Goal: Task Accomplishment & Management: Complete application form

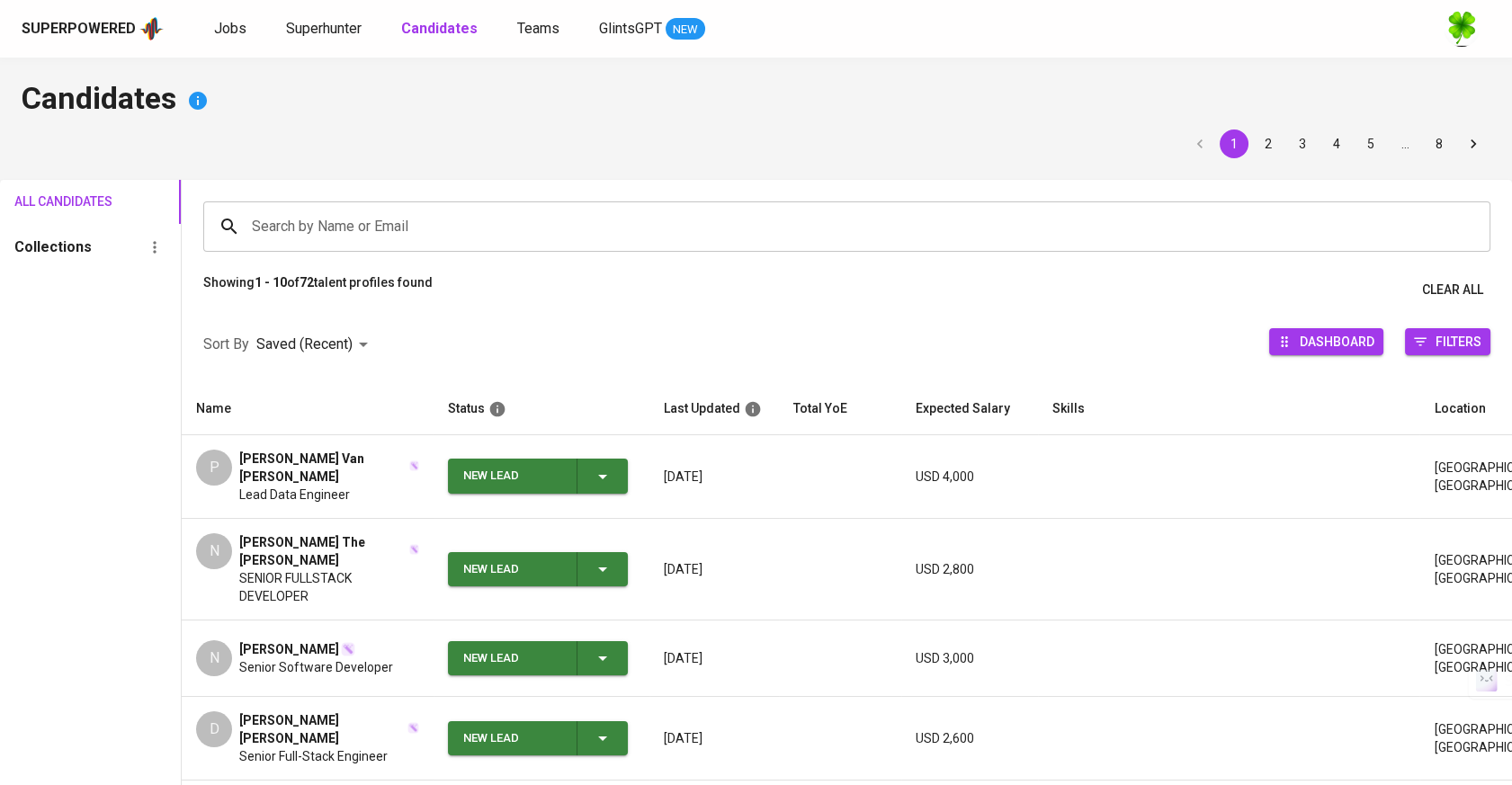
click at [252, 29] on div "Jobs Superhunter Candidates Teams GlintsGPT NEW" at bounding box center [459, 29] width 491 height 23
click at [251, 32] on div "Jobs Superhunter Candidates Teams GlintsGPT NEW" at bounding box center [459, 29] width 491 height 23
click at [238, 26] on span "Jobs" at bounding box center [230, 28] width 33 height 17
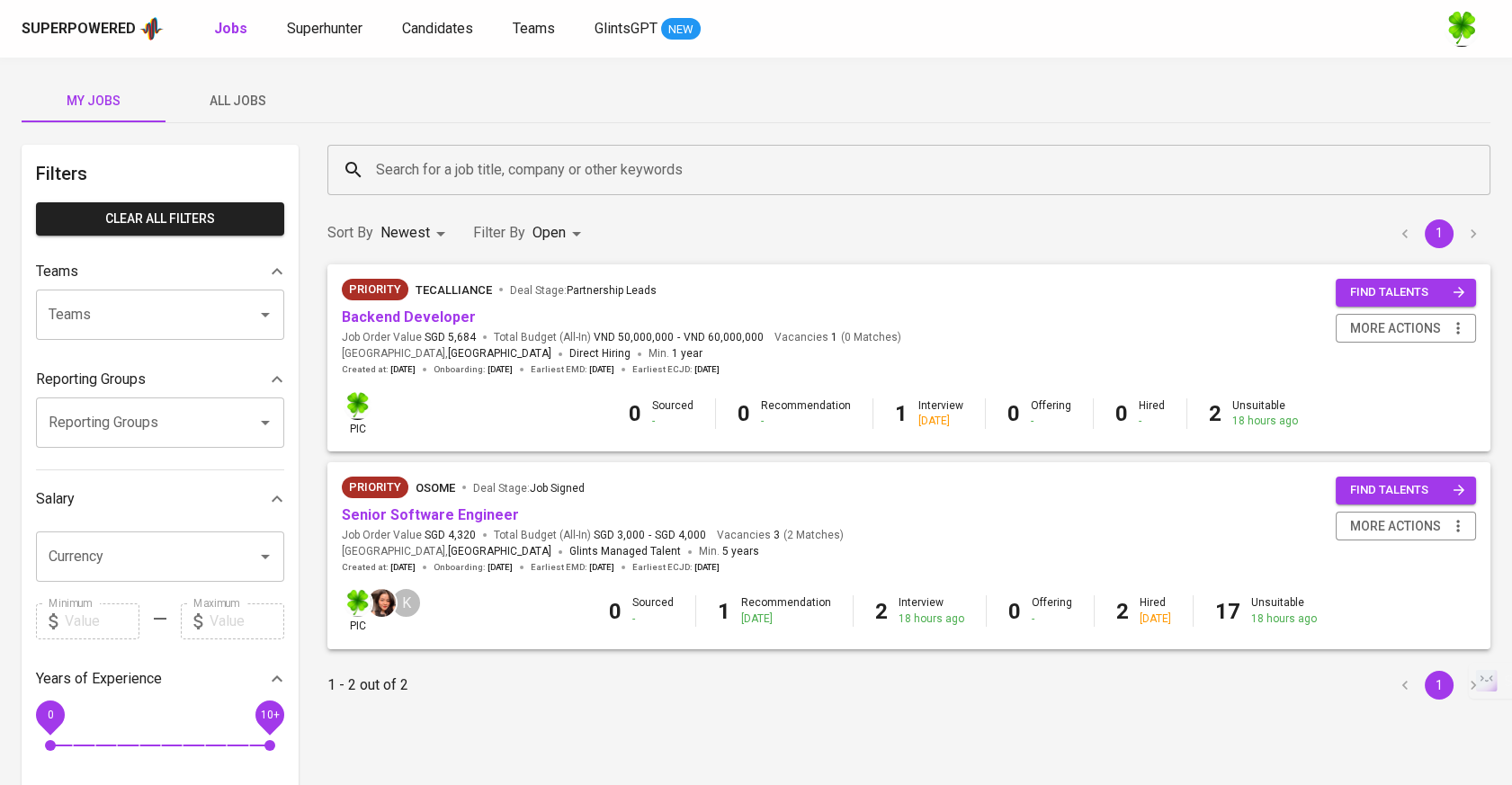
click at [256, 94] on span "All Jobs" at bounding box center [237, 101] width 122 height 23
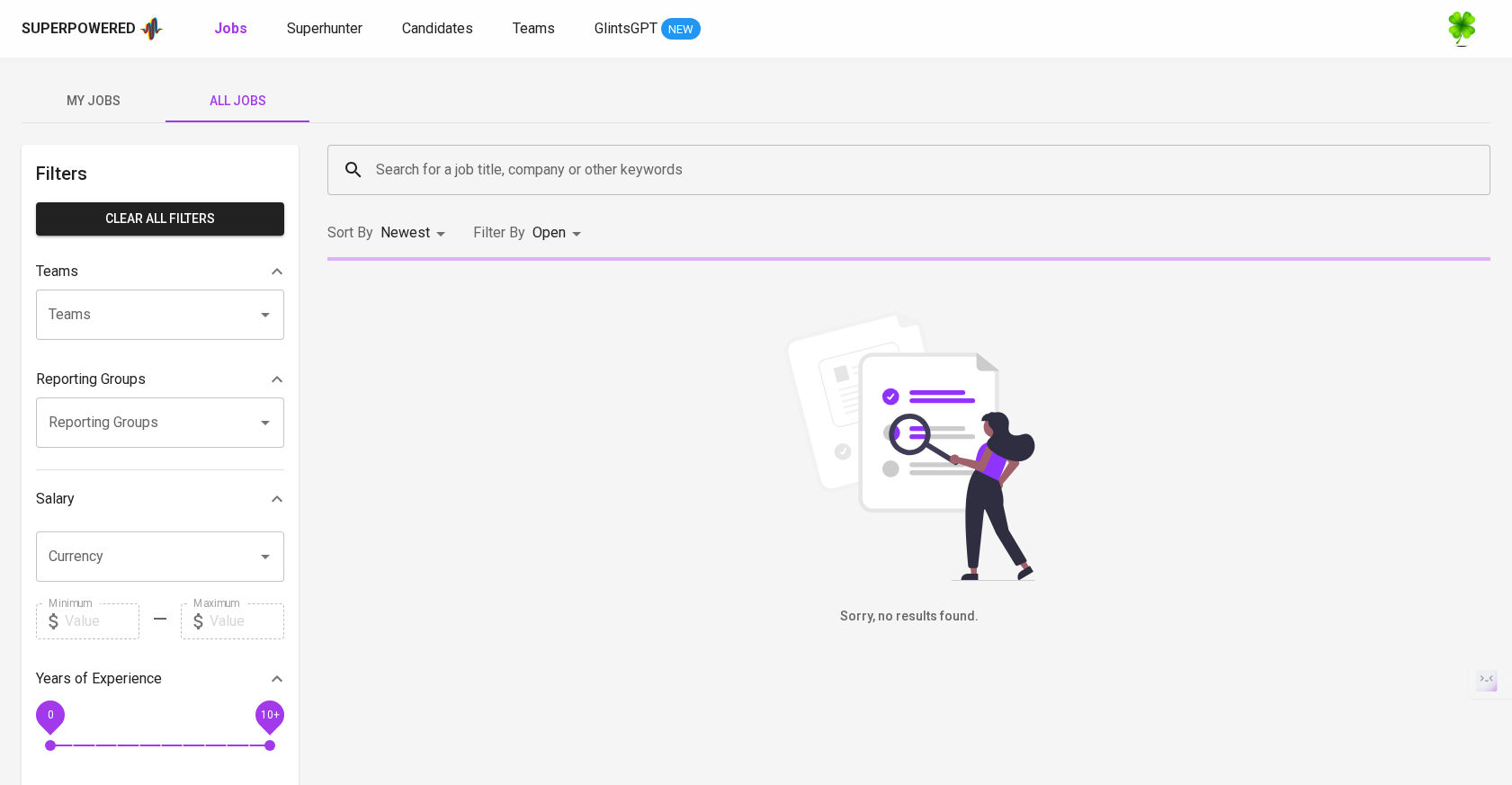
click at [503, 179] on input "Search for a job title, company or other keywords" at bounding box center [913, 169] width 1084 height 34
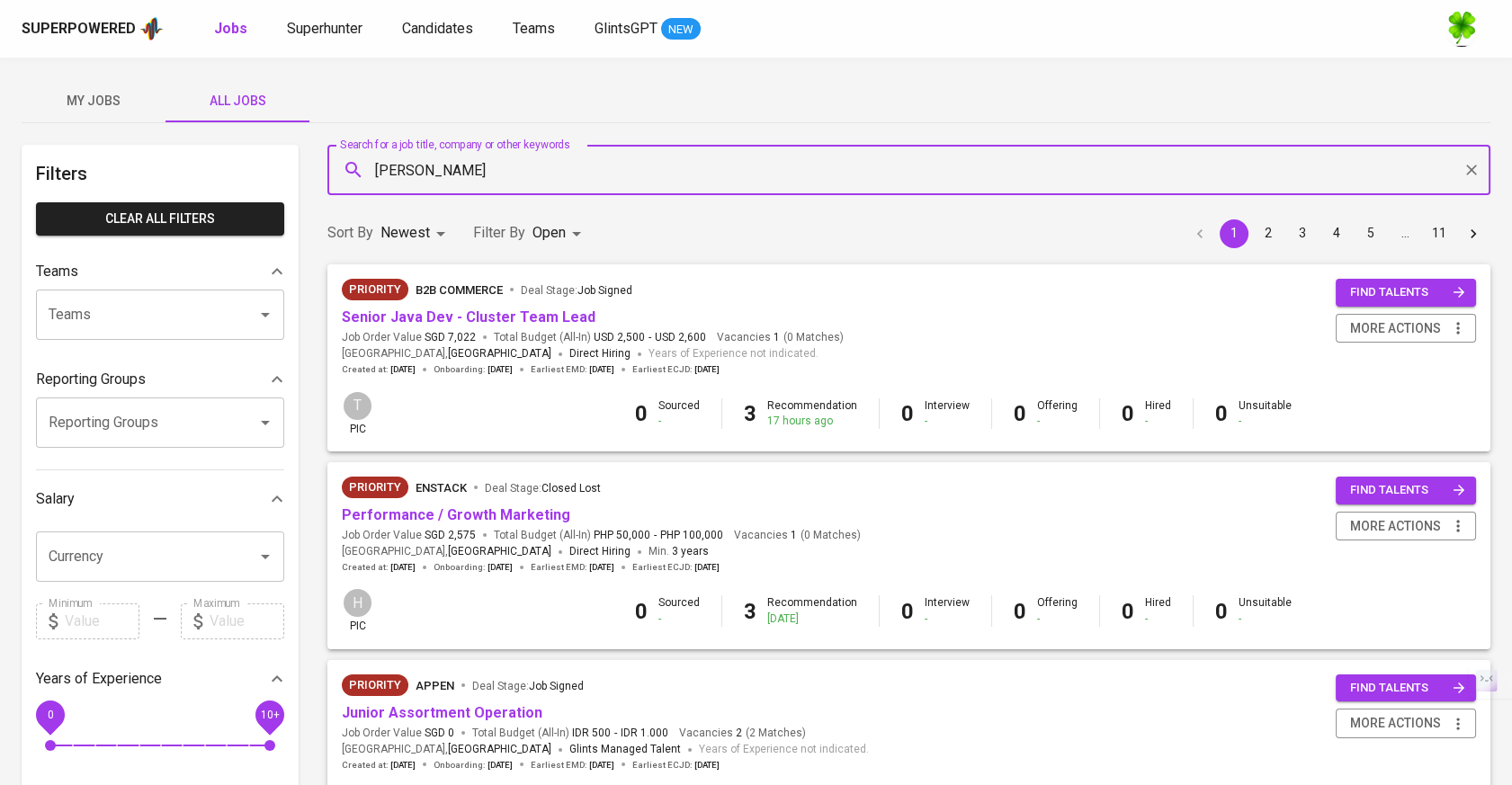
type input "[PERSON_NAME]"
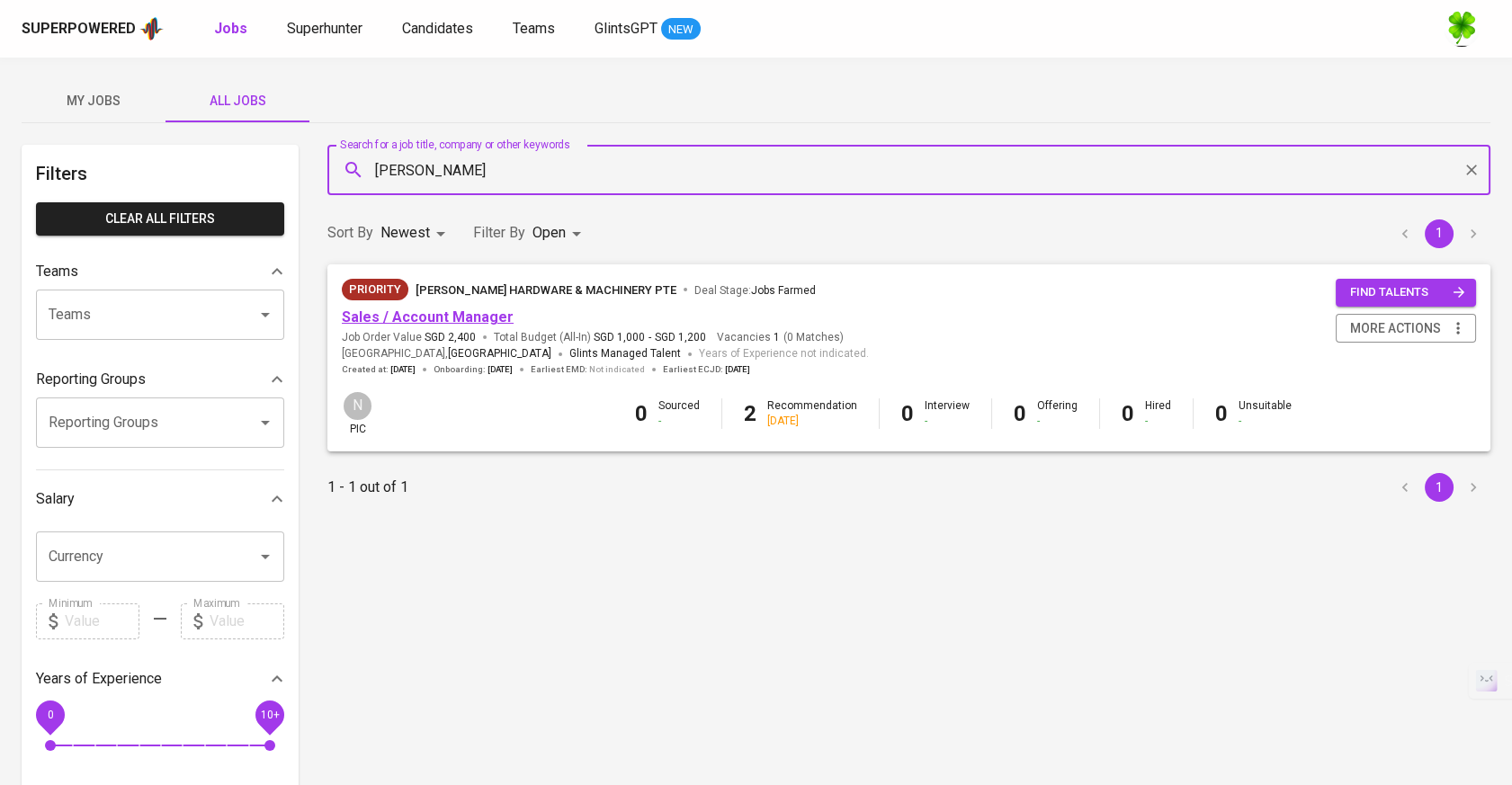
click at [497, 319] on link "Sales / Account Manager" at bounding box center [427, 316] width 172 height 17
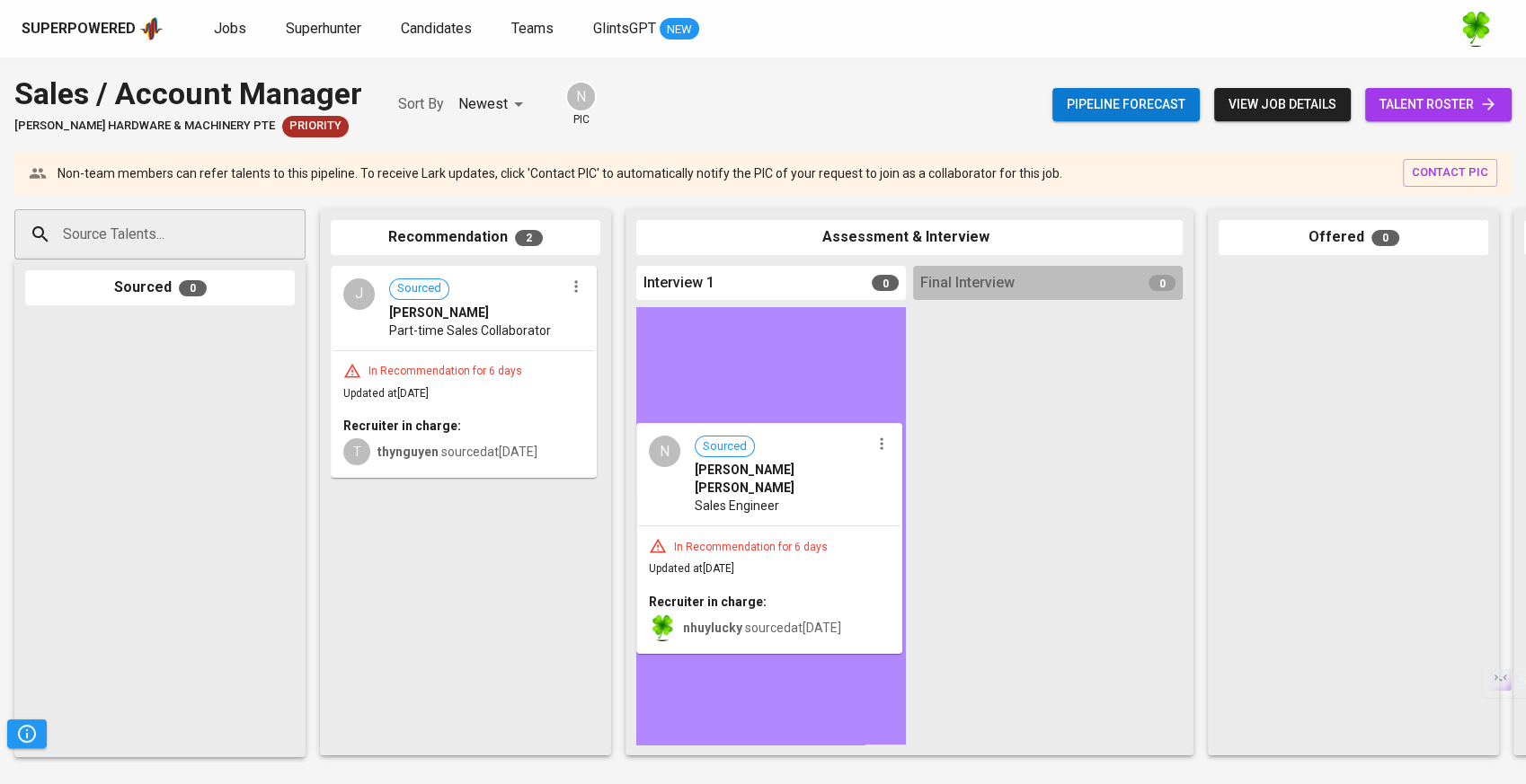
drag, startPoint x: 480, startPoint y: 551, endPoint x: 797, endPoint y: 487, distance: 323.4
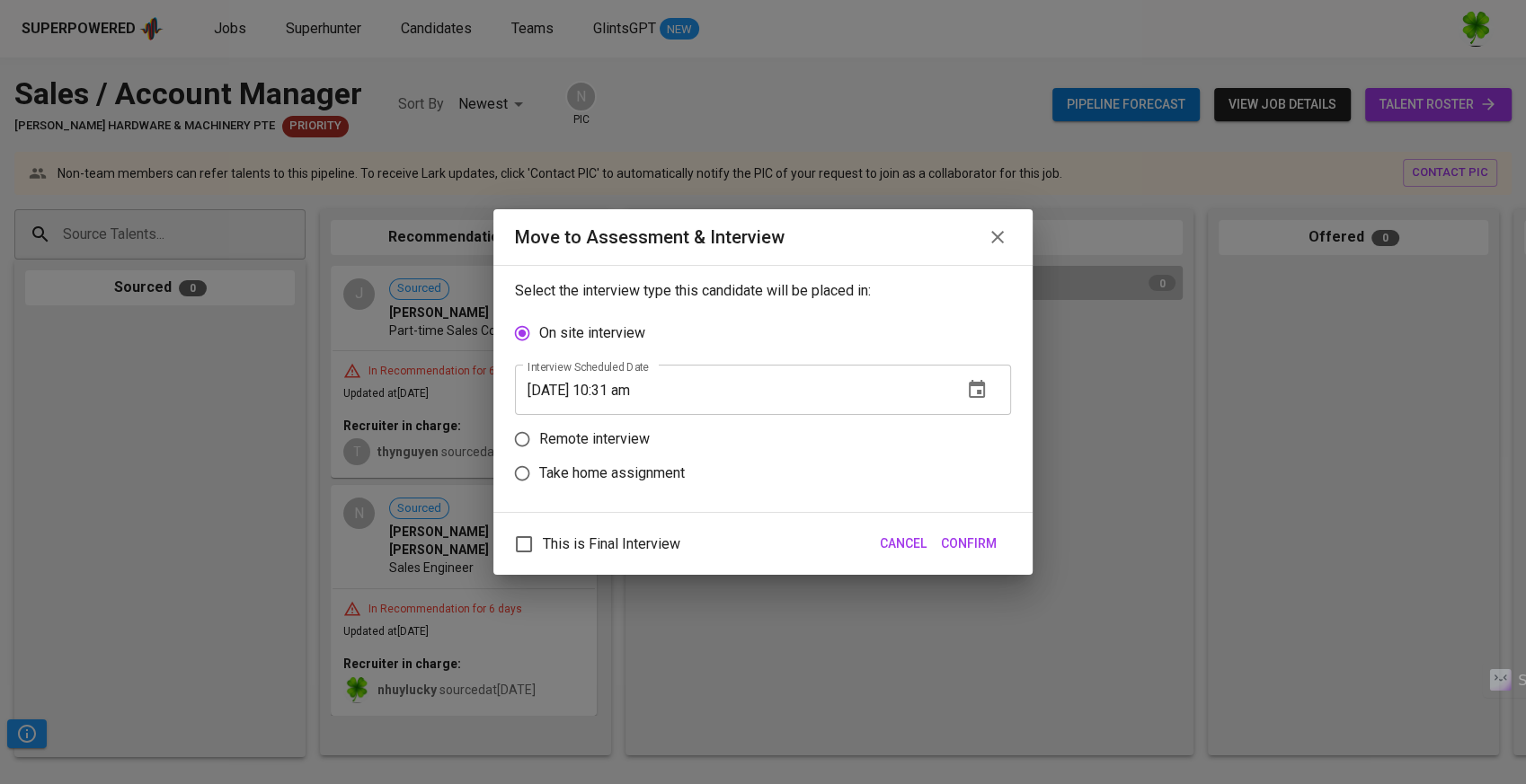
click at [616, 440] on p "Remote interview" at bounding box center [594, 440] width 111 height 22
click at [539, 440] on input "Remote interview" at bounding box center [522, 439] width 34 height 34
radio input "true"
click at [982, 434] on icon "button" at bounding box center [976, 424] width 22 height 22
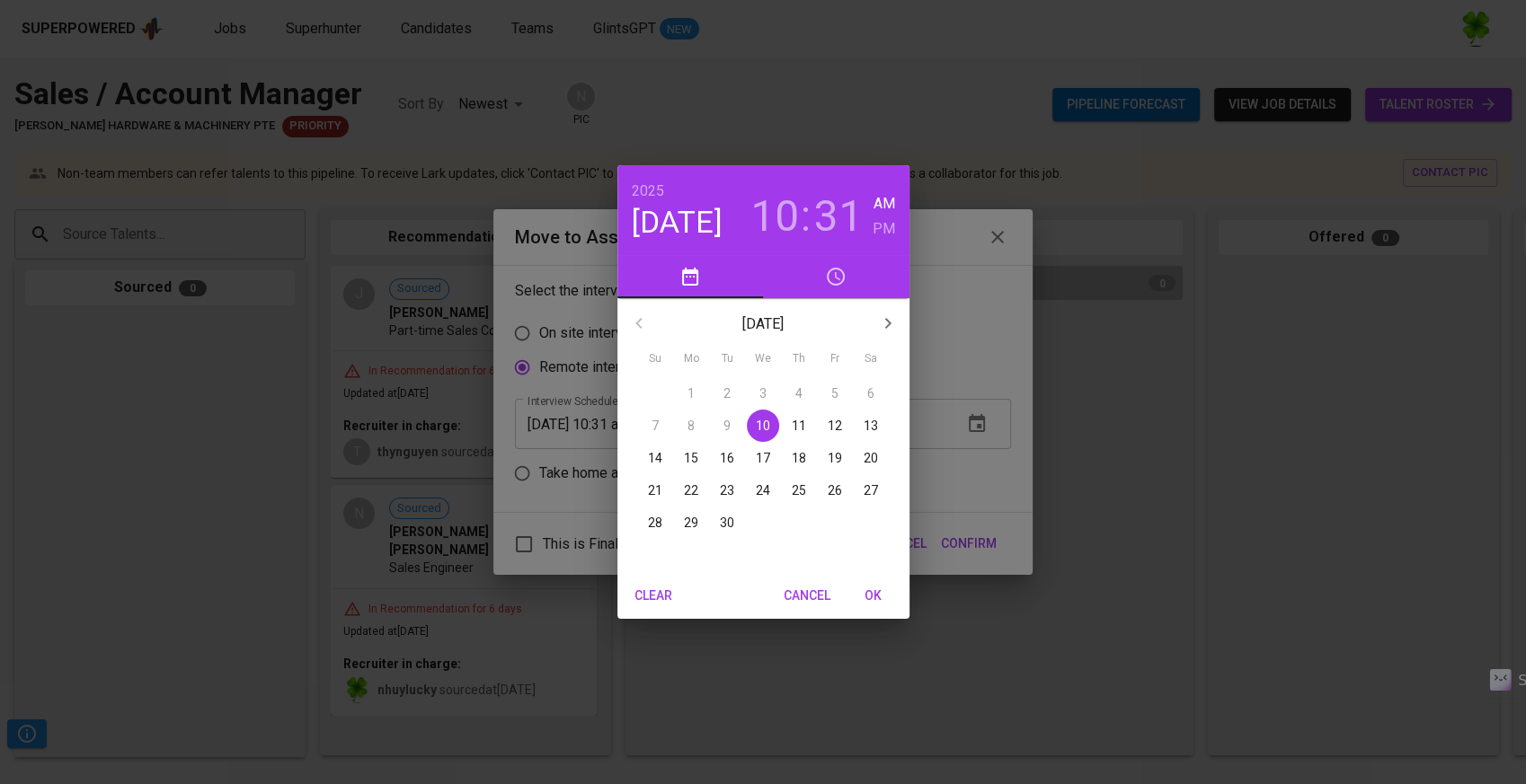
click at [834, 428] on p "12" at bounding box center [835, 426] width 15 height 18
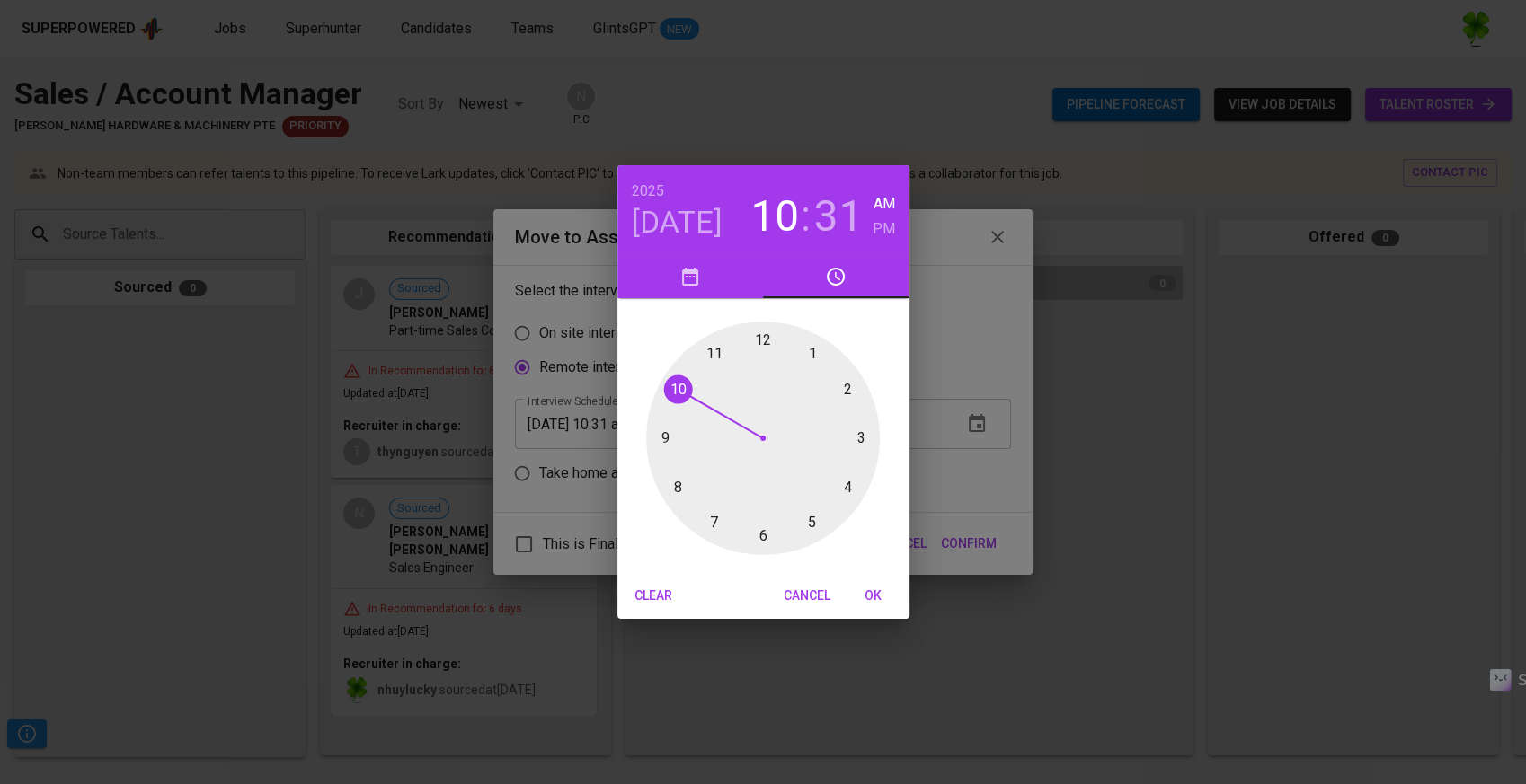
click at [884, 599] on span "OK" at bounding box center [873, 596] width 44 height 23
type input "[DATE] 10:31 am"
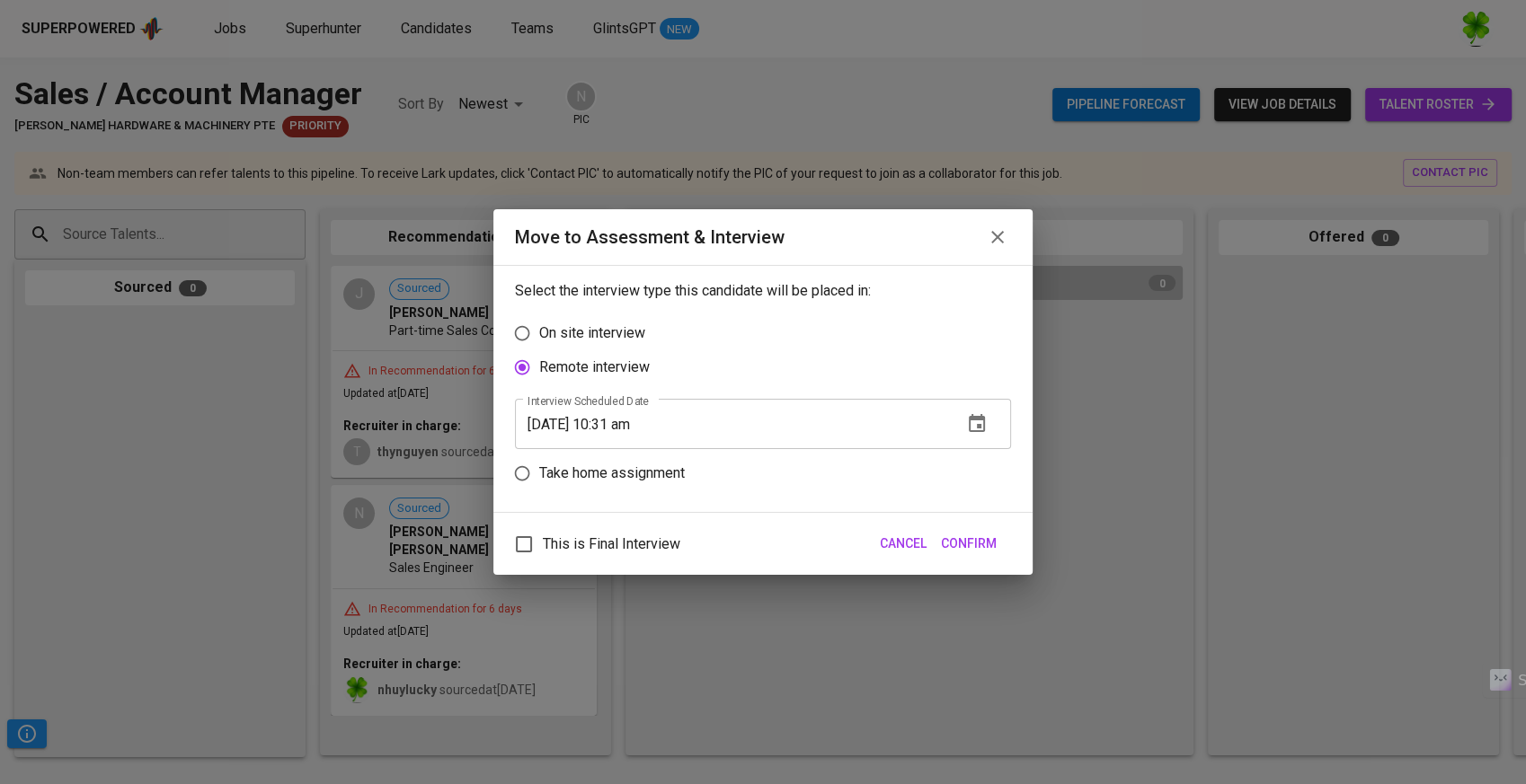
click at [968, 540] on span "Confirm" at bounding box center [968, 543] width 55 height 23
